Goal: Task Accomplishment & Management: Complete application form

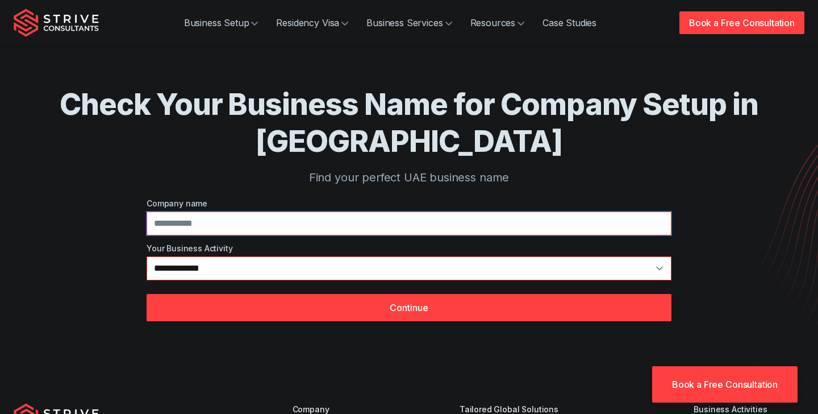
click at [379, 228] on input at bounding box center [409, 223] width 525 height 24
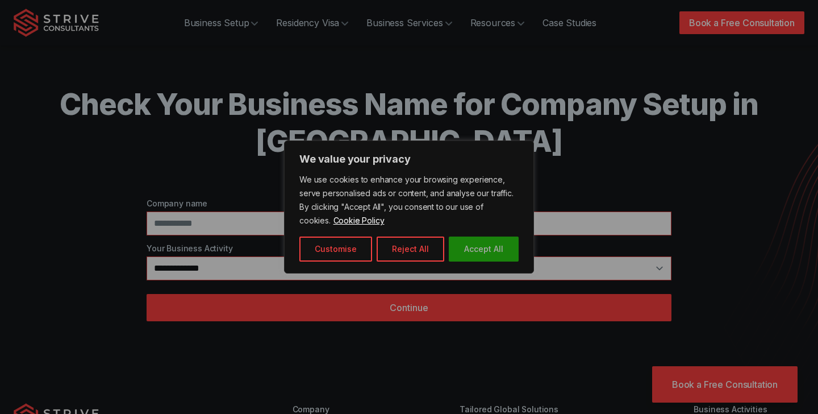
click at [473, 256] on button "Accept All" at bounding box center [484, 248] width 70 height 25
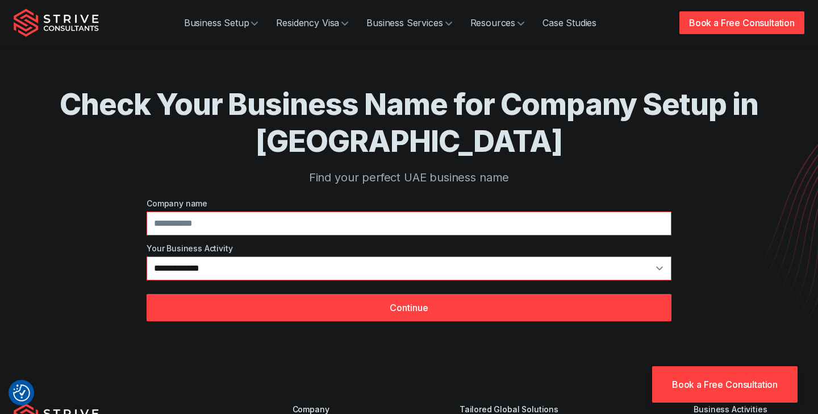
scroll to position [6, 0]
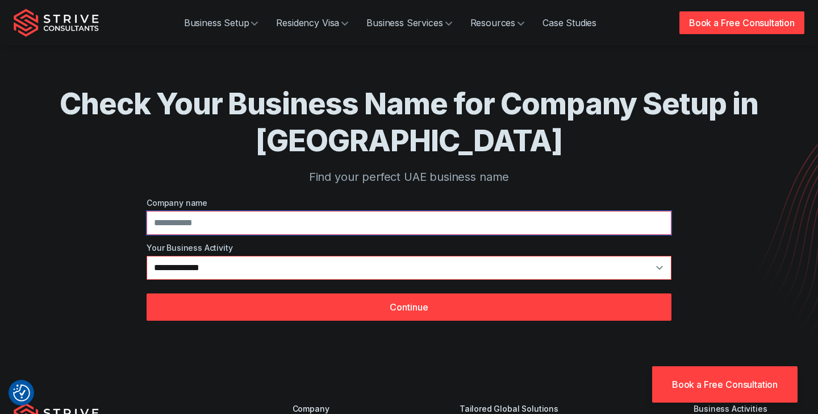
click at [387, 212] on input at bounding box center [409, 223] width 525 height 24
type input "**********"
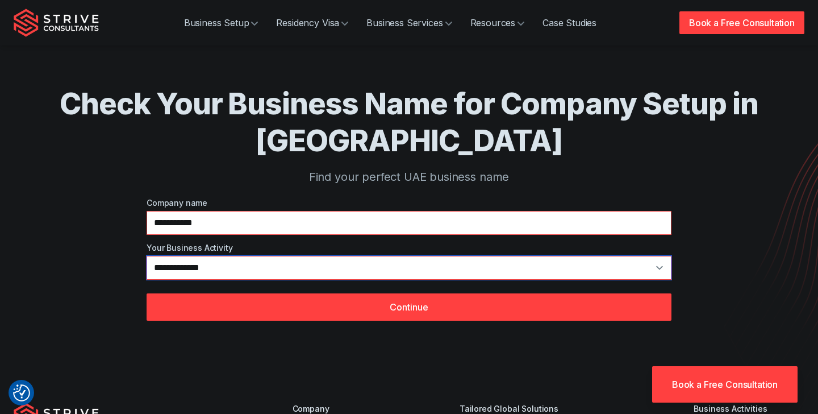
click at [347, 271] on select "**********" at bounding box center [409, 268] width 525 height 24
select select "*"
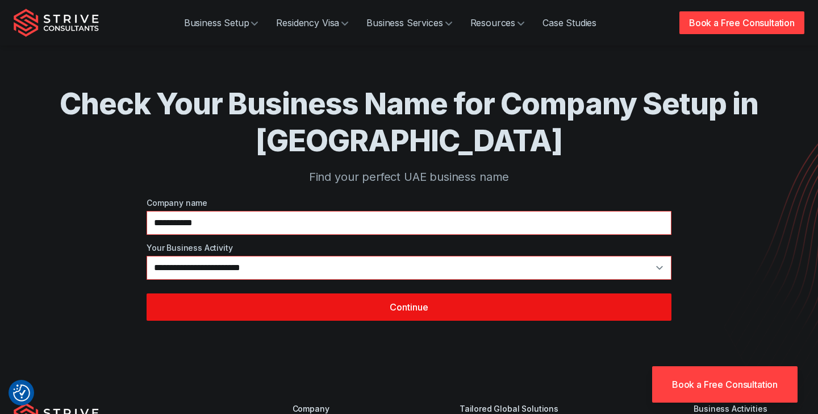
click at [243, 301] on button "Continue" at bounding box center [409, 306] width 525 height 27
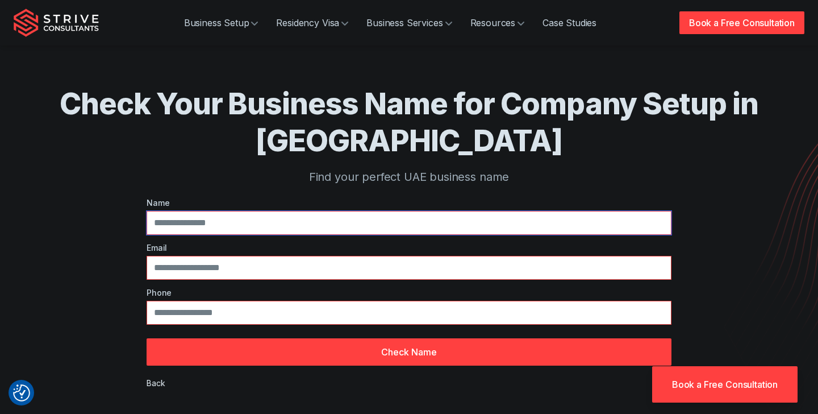
click at [247, 230] on input "text" at bounding box center [409, 223] width 525 height 24
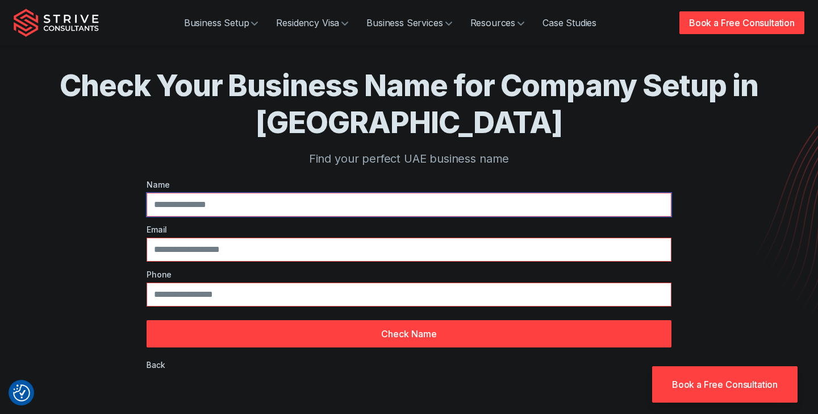
scroll to position [42, 0]
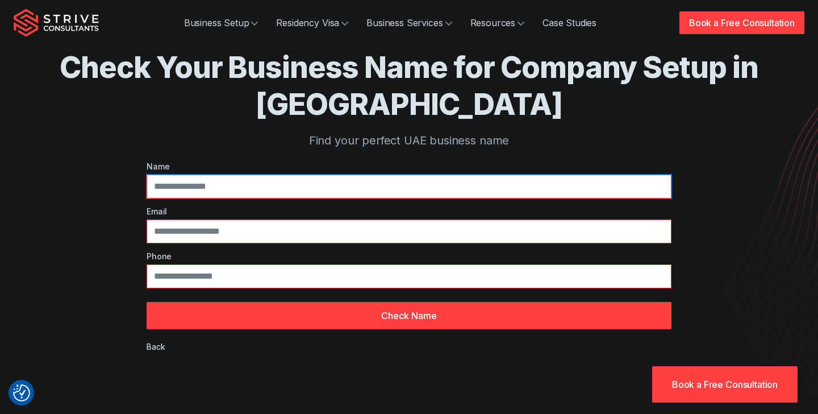
click at [276, 189] on input "text" at bounding box center [409, 186] width 525 height 24
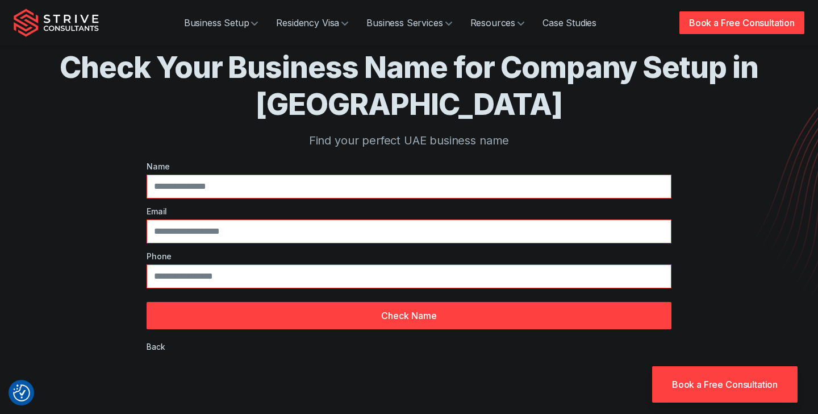
click at [47, 182] on div "Check Your Business Name for Company Setup in [GEOGRAPHIC_DATA] Find your perfe…" at bounding box center [409, 178] width 728 height 440
